Goal: Check status: Check status

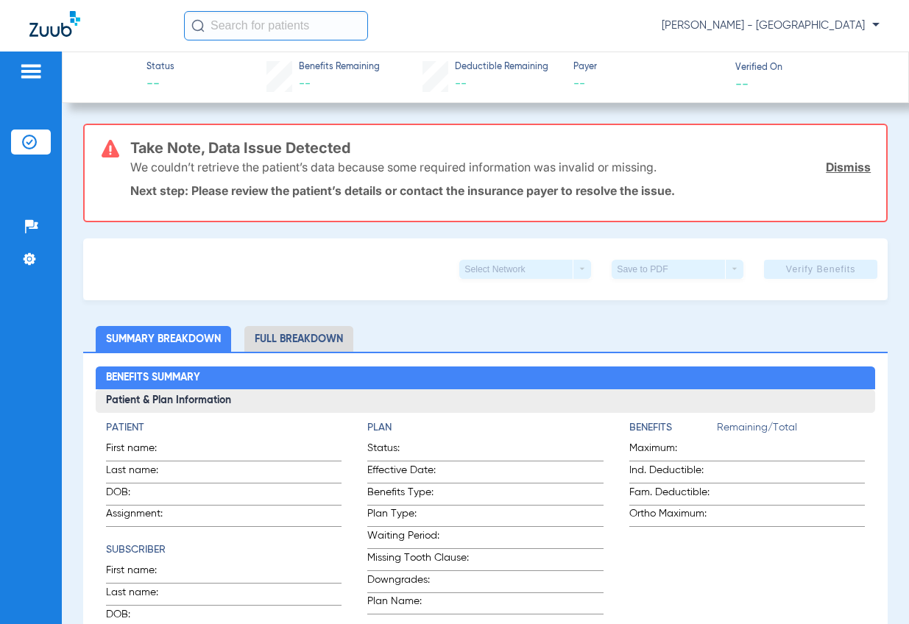
click at [241, 21] on input "text" at bounding box center [276, 25] width 184 height 29
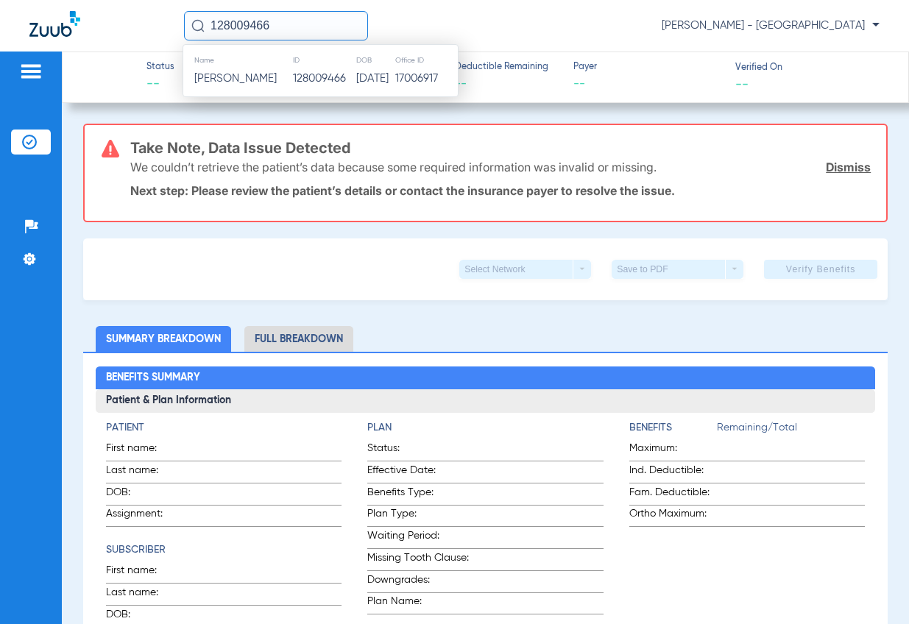
click at [328, 82] on td "128009466" at bounding box center [323, 78] width 63 height 21
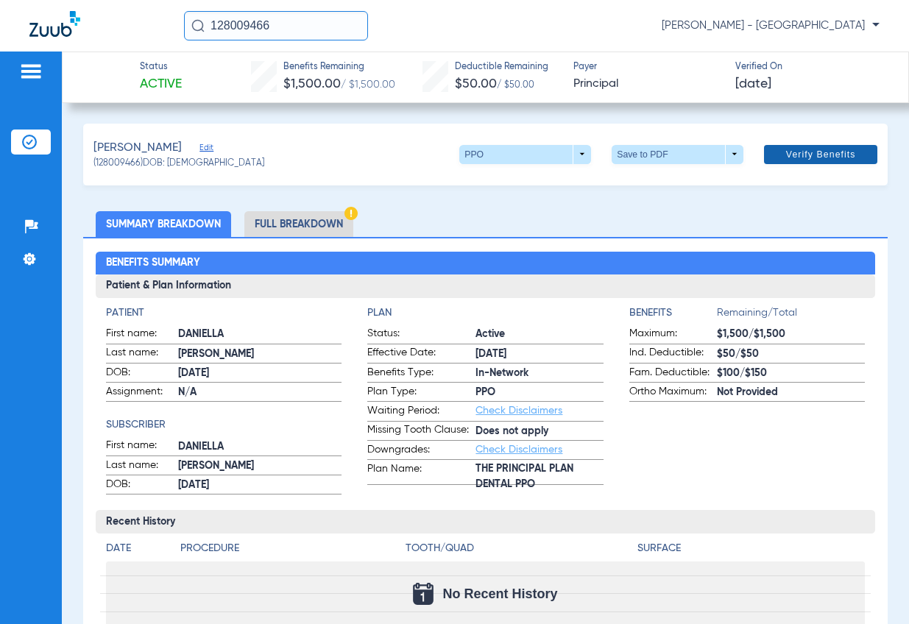
click at [822, 155] on span "Verify Benefits" at bounding box center [821, 155] width 70 height 12
click at [290, 18] on input "128009466" at bounding box center [276, 25] width 184 height 29
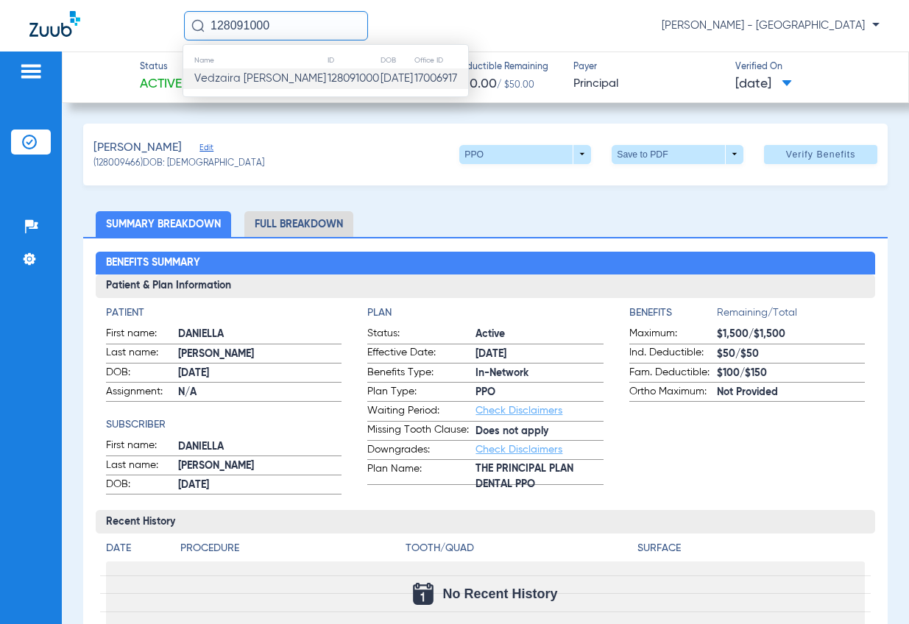
type input "128091000"
click at [242, 73] on span "Vedzaira [PERSON_NAME]" at bounding box center [260, 78] width 132 height 11
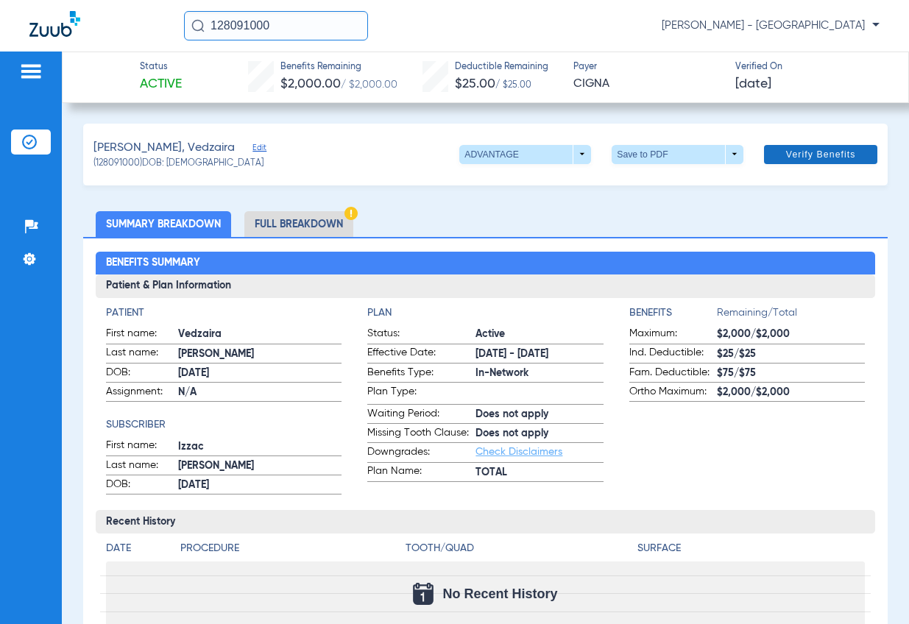
click at [831, 159] on span "Verify Benefits" at bounding box center [821, 155] width 70 height 12
